Goal: Task Accomplishment & Management: Manage account settings

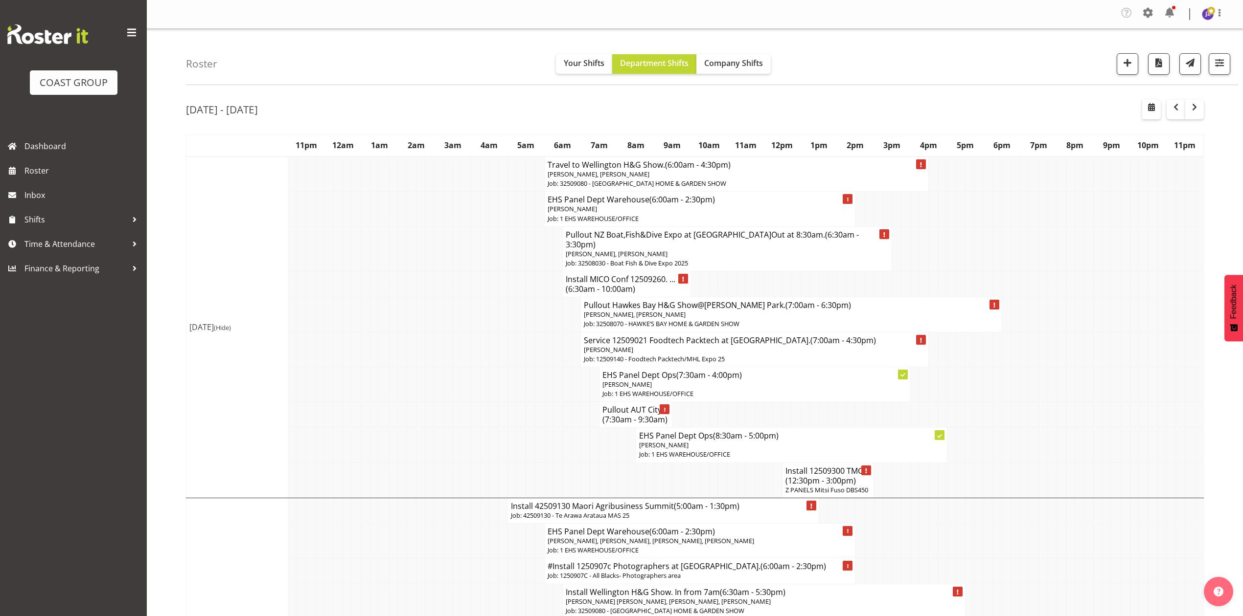
scroll to position [783, 0]
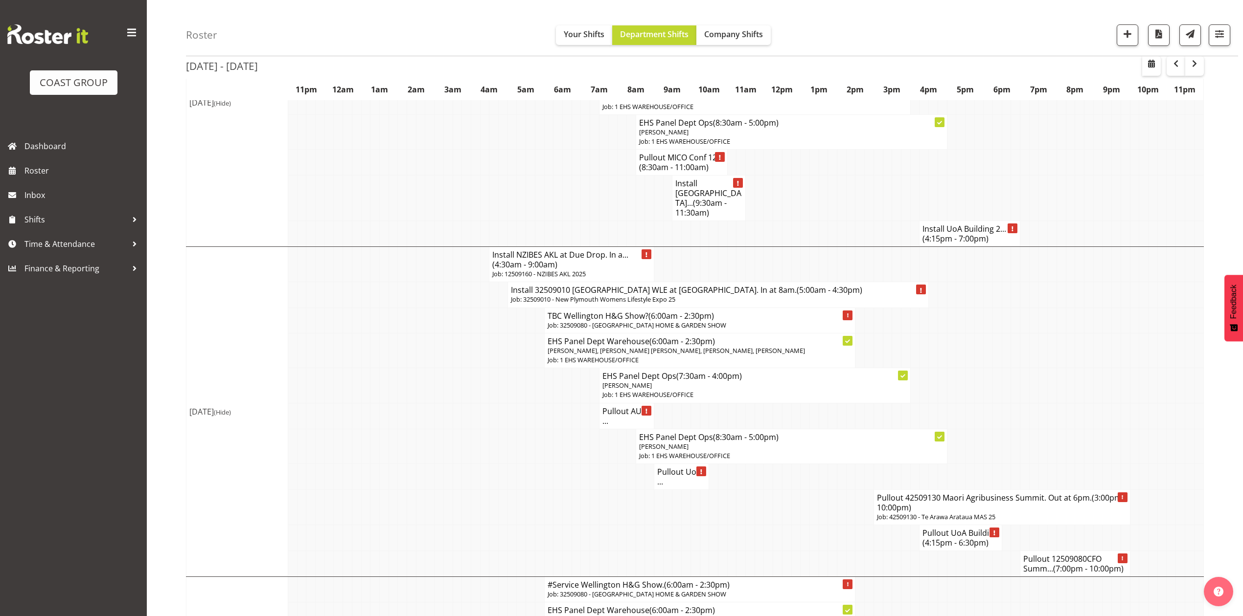
click at [370, 368] on td at bounding box center [374, 385] width 9 height 35
click at [390, 124] on td at bounding box center [392, 131] width 9 height 35
click at [356, 24] on div "Roster Your Shifts Department Shifts Company Shifts 1 Locations Clear CARLTON E…" at bounding box center [712, 28] width 1052 height 56
click at [977, 360] on td at bounding box center [978, 350] width 9 height 35
click at [469, 403] on td at bounding box center [466, 416] width 9 height 26
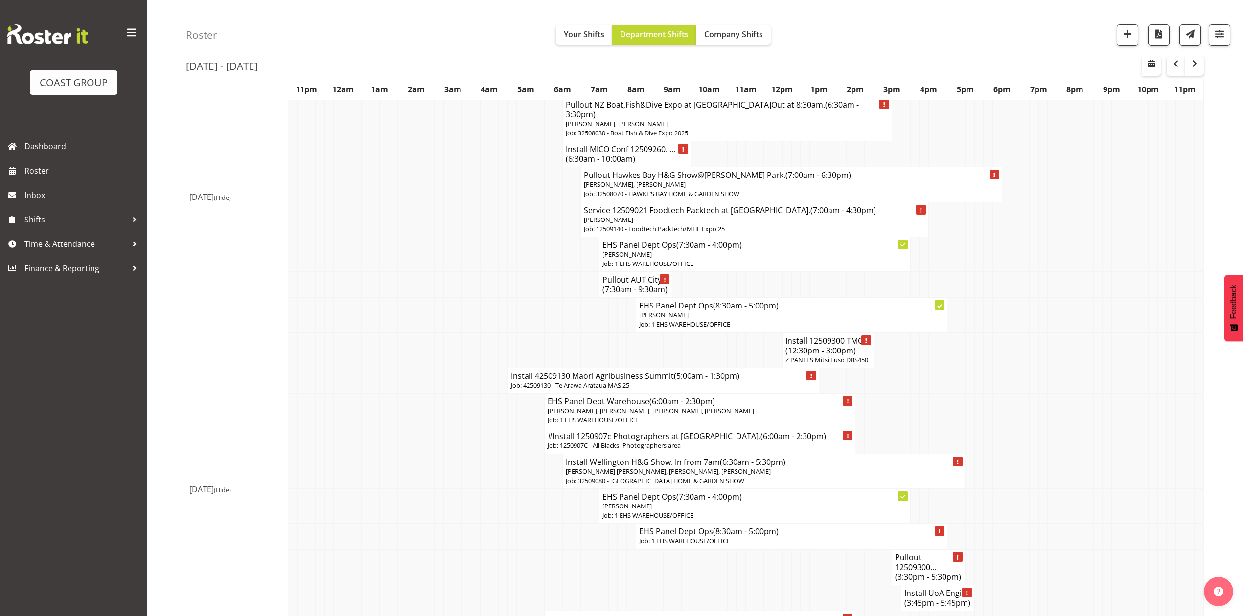
scroll to position [0, 0]
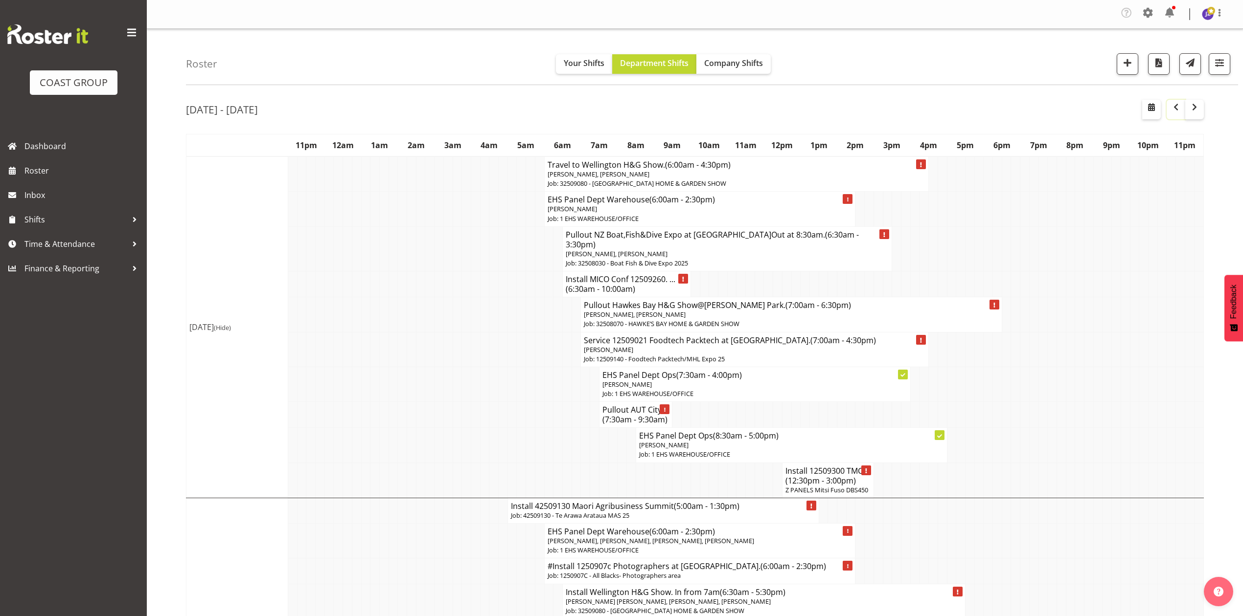
click at [1171, 104] on span "button" at bounding box center [1176, 107] width 12 height 12
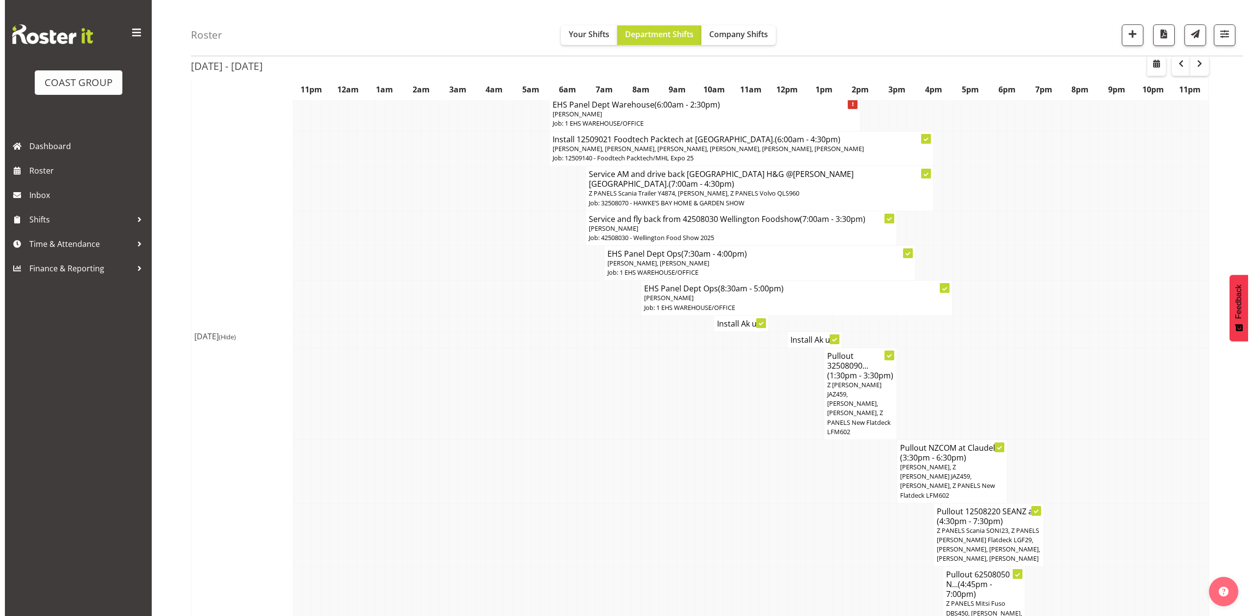
scroll to position [326, 0]
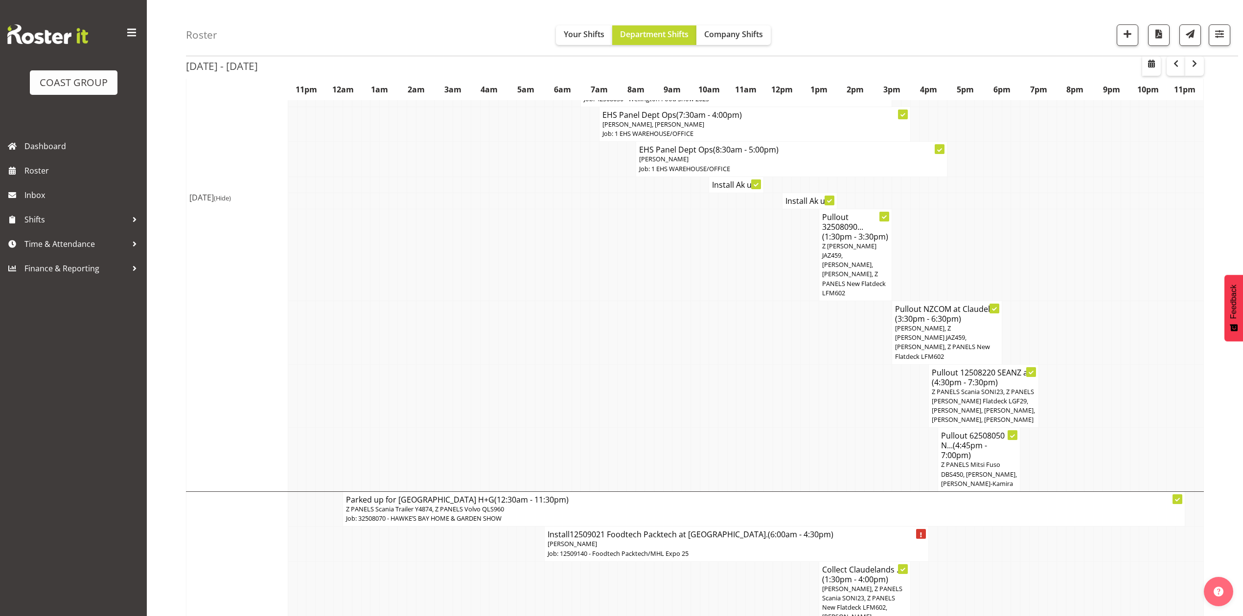
click at [989, 388] on span "Z PANELS Scania SONI23, Z PANELS [PERSON_NAME] Flatdeck LGF29, [PERSON_NAME], […" at bounding box center [983, 406] width 103 height 37
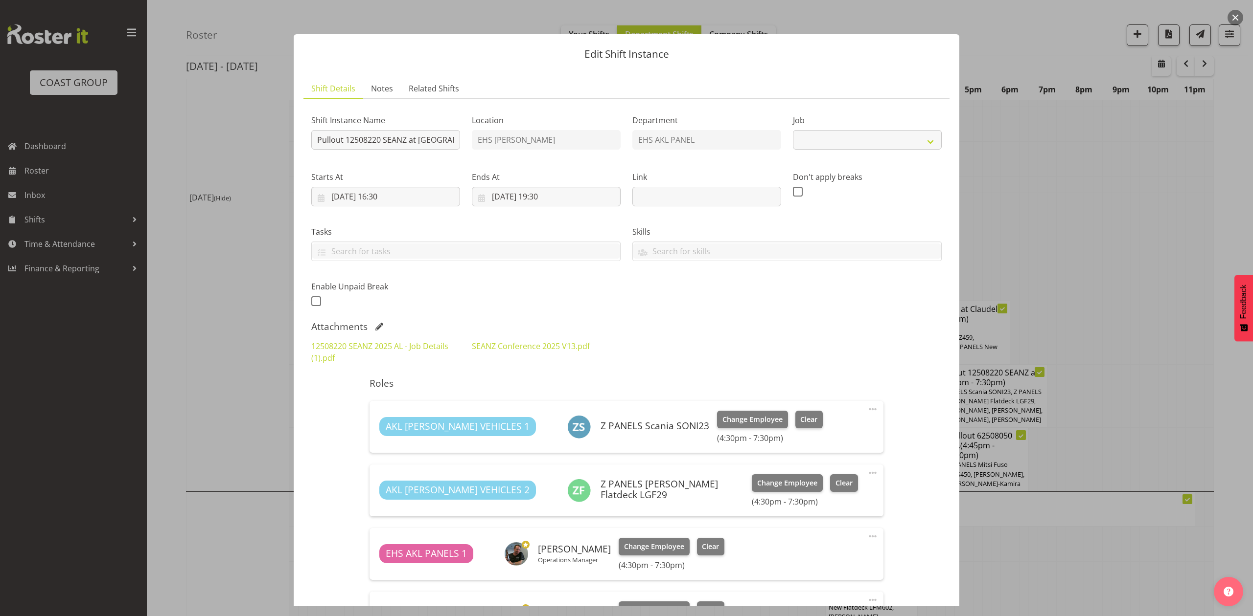
click at [908, 387] on div "Shift Instance Name Pullout 12508220 SEANZ at [GEOGRAPHIC_DATA]. Out at 5pm. Lo…" at bounding box center [626, 467] width 630 height 721
select select "10251"
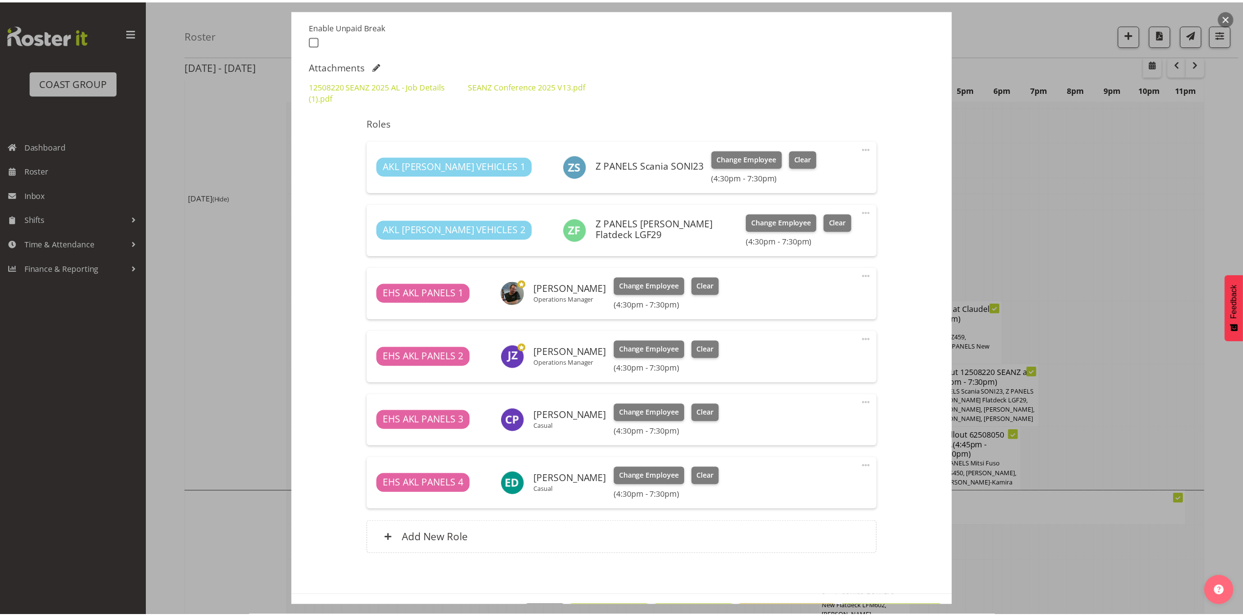
scroll to position [130, 0]
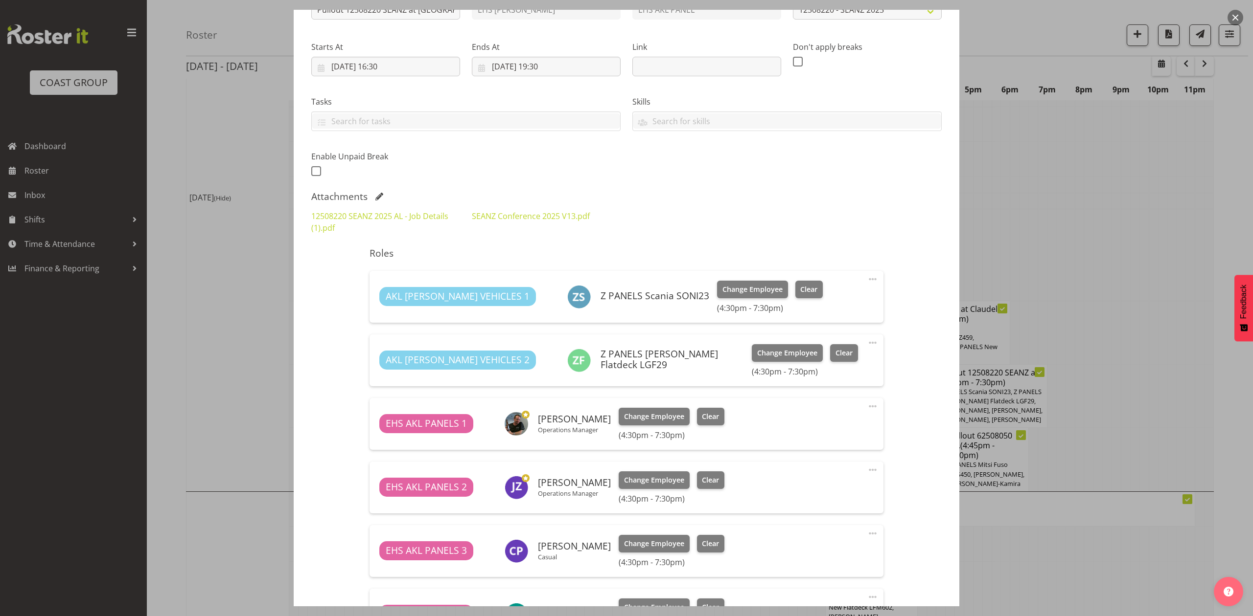
click at [1106, 290] on div at bounding box center [626, 308] width 1253 height 616
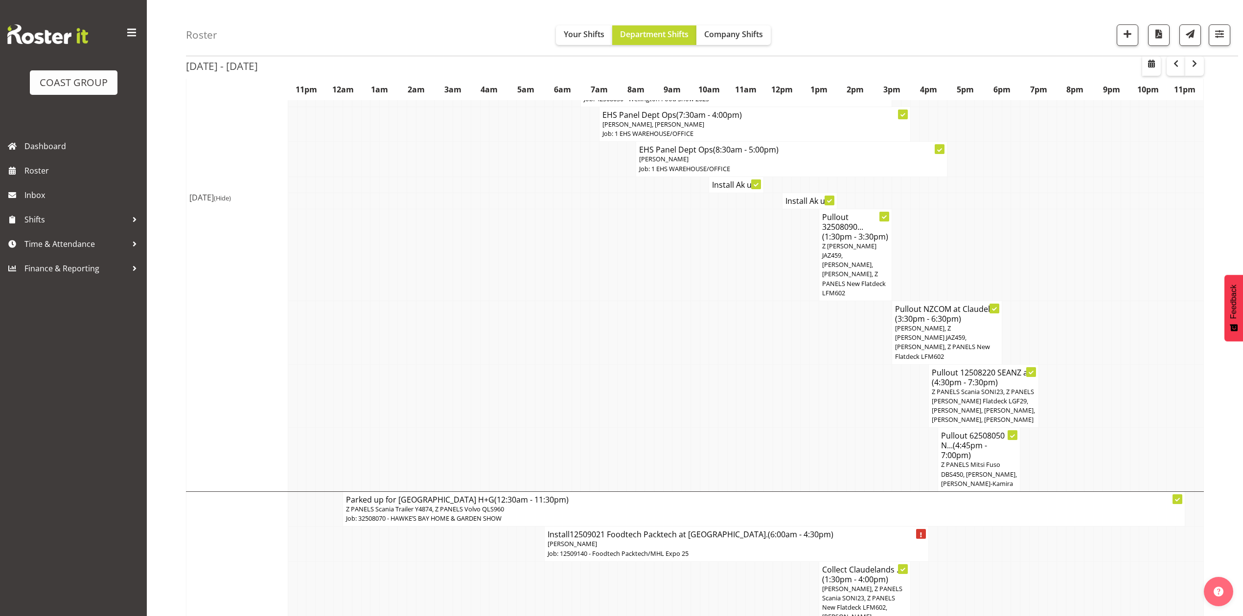
click at [1106, 301] on td at bounding box center [1106, 333] width 9 height 64
click at [796, 365] on td at bounding box center [795, 397] width 9 height 64
